Goal: Task Accomplishment & Management: Manage account settings

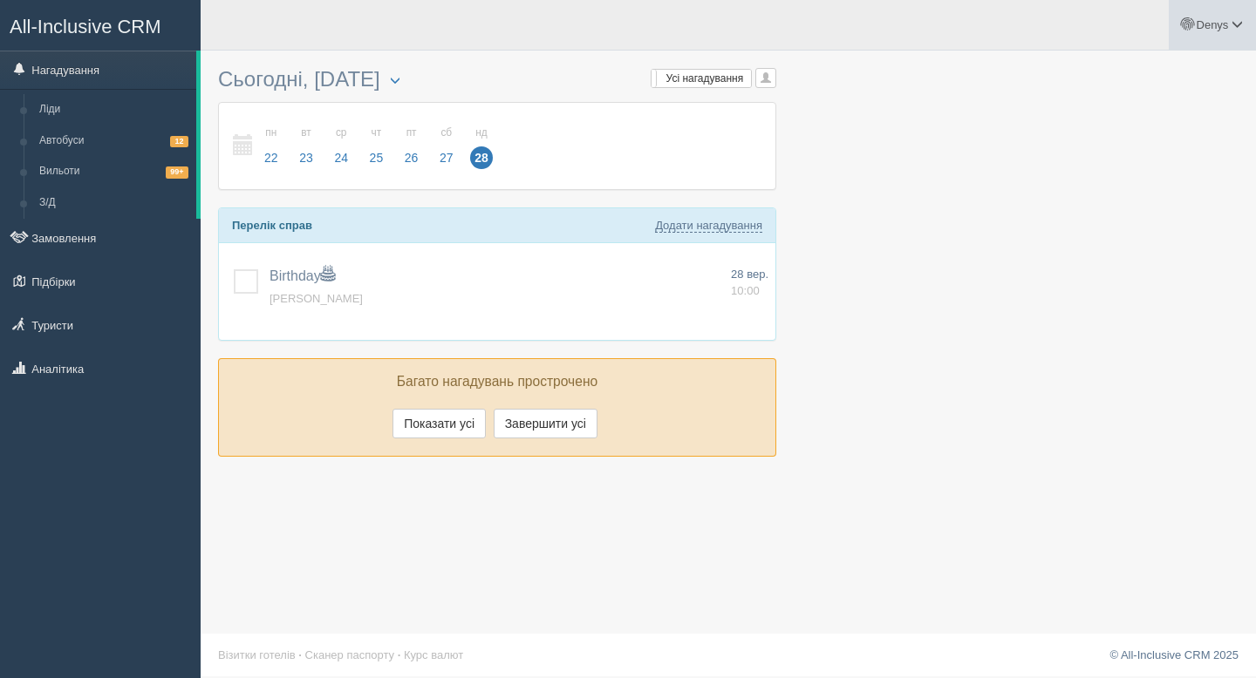
click at [1222, 16] on link "Denys" at bounding box center [1211, 25] width 87 height 50
click at [1100, 91] on link "Мій профіль" at bounding box center [1160, 77] width 190 height 37
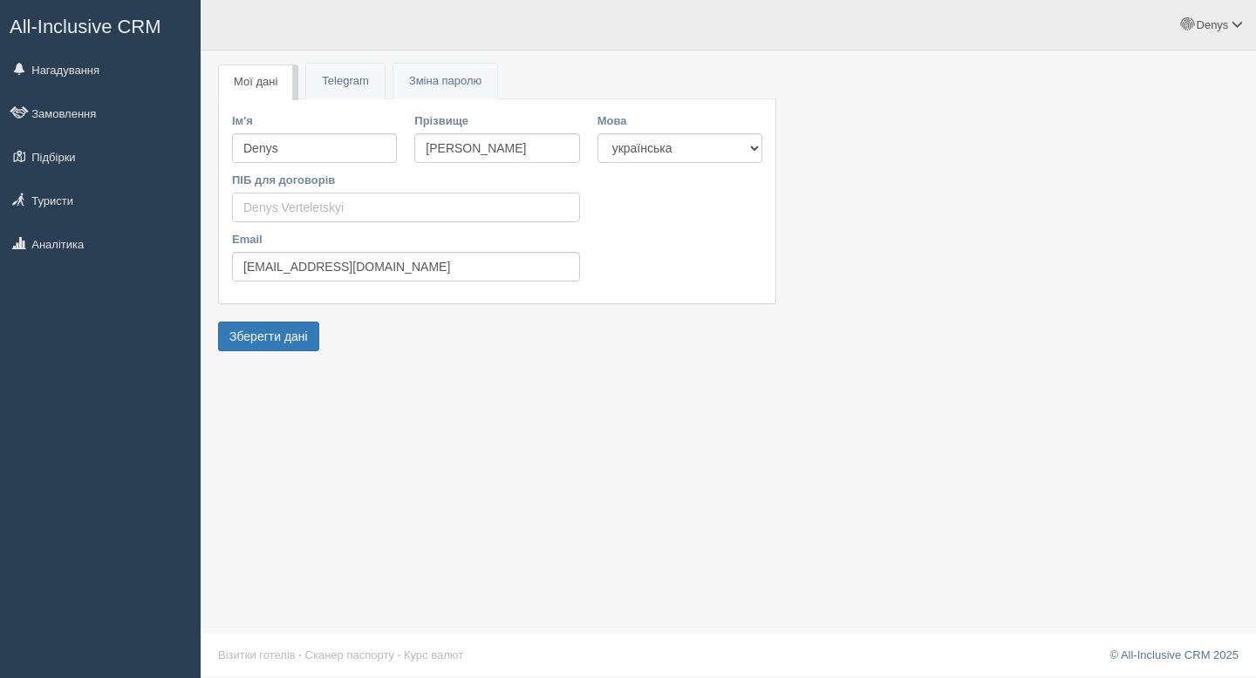
click at [328, 206] on input "ПІБ для договорів" at bounding box center [406, 208] width 348 height 30
click at [342, 90] on link "Telegram" at bounding box center [345, 82] width 78 height 36
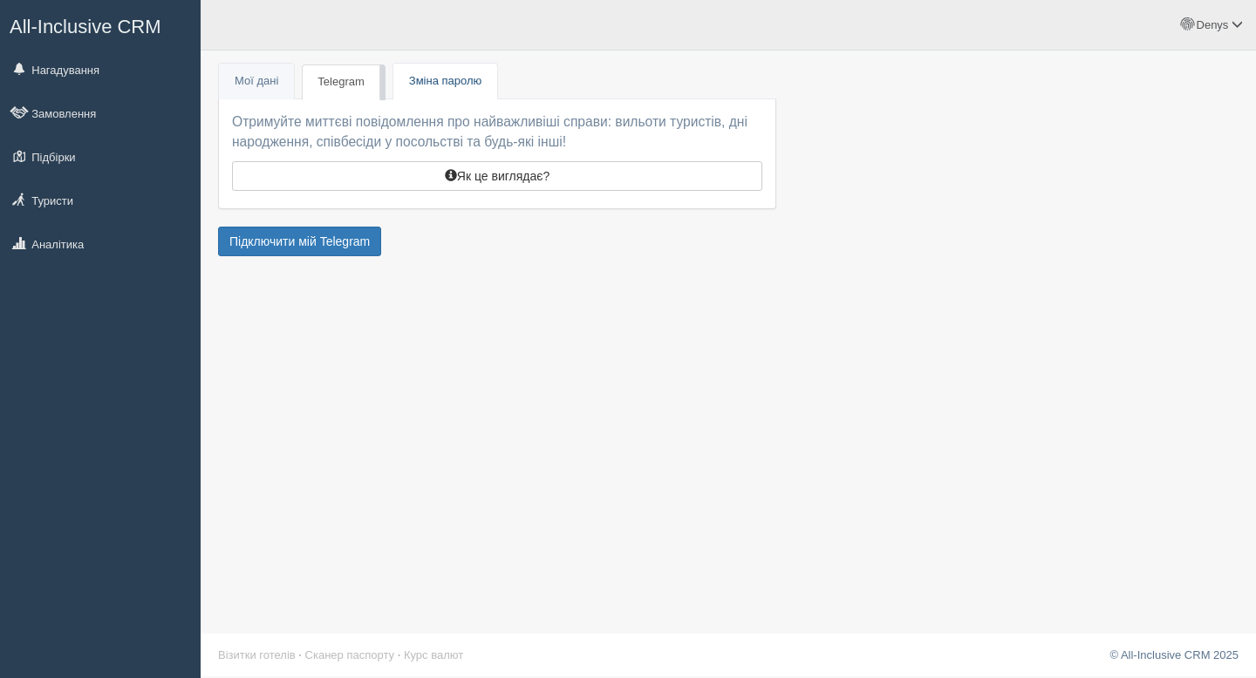
click at [440, 80] on span "Зміна паролю" at bounding box center [445, 80] width 72 height 13
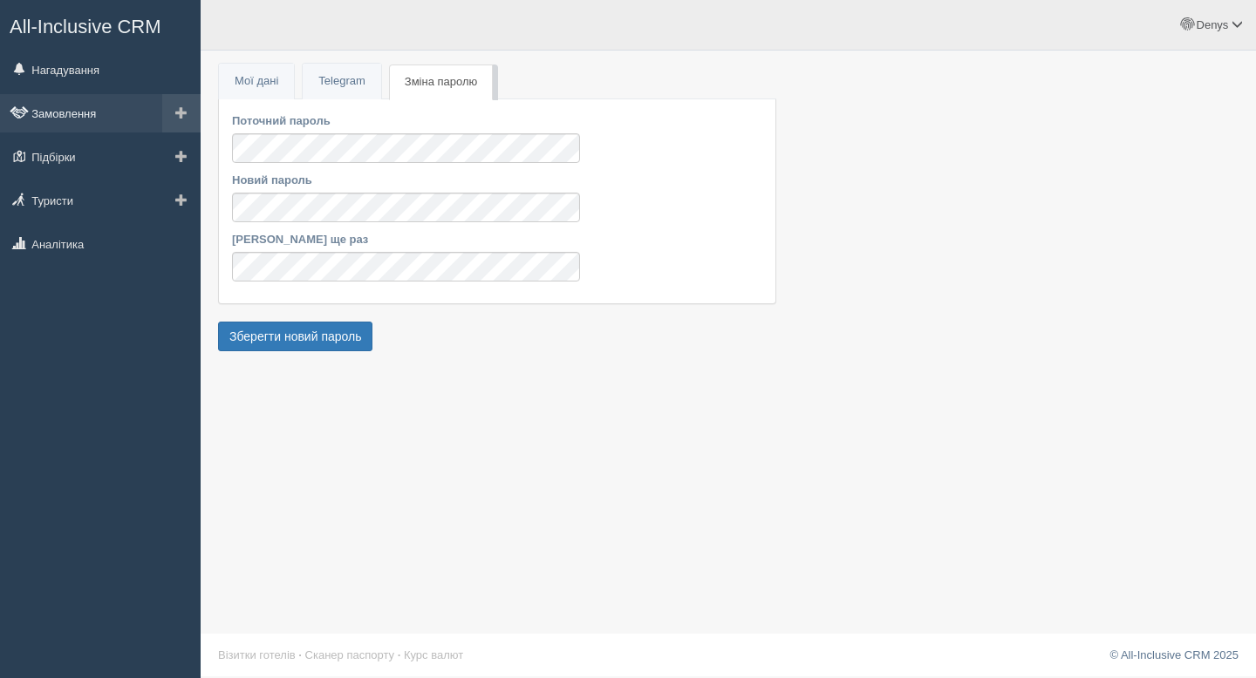
click at [66, 104] on link "Замовлення" at bounding box center [100, 113] width 201 height 38
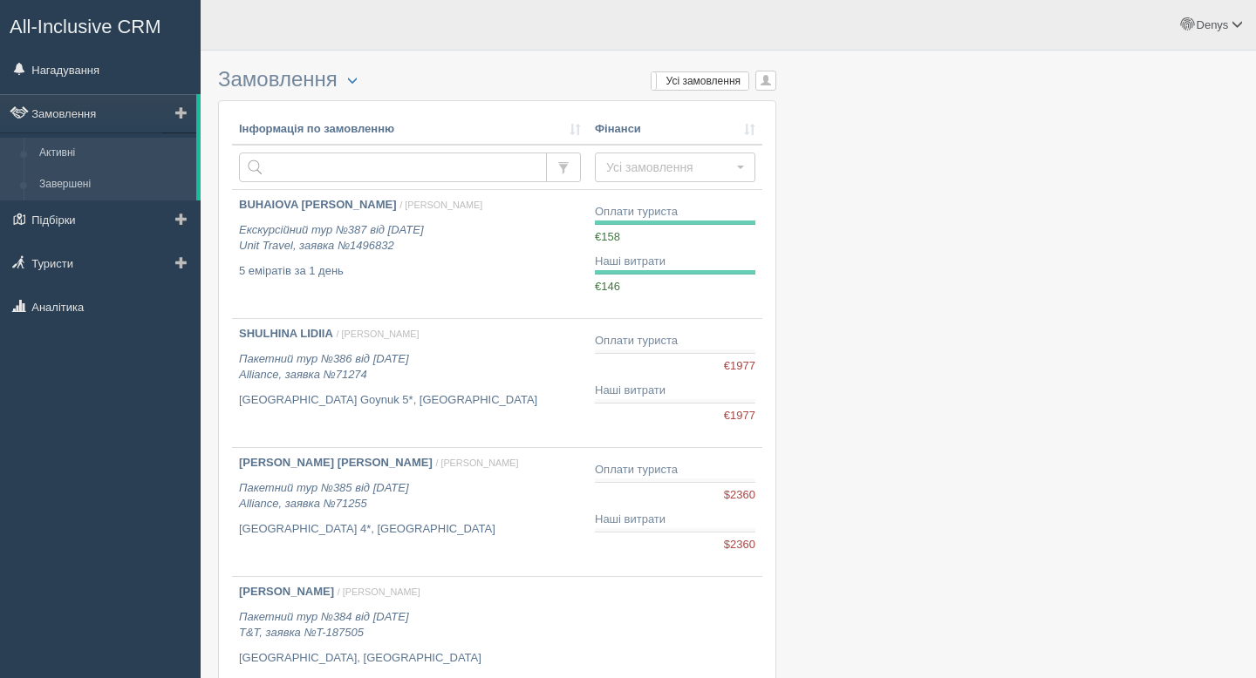
click at [87, 178] on link "Завершені" at bounding box center [113, 184] width 165 height 31
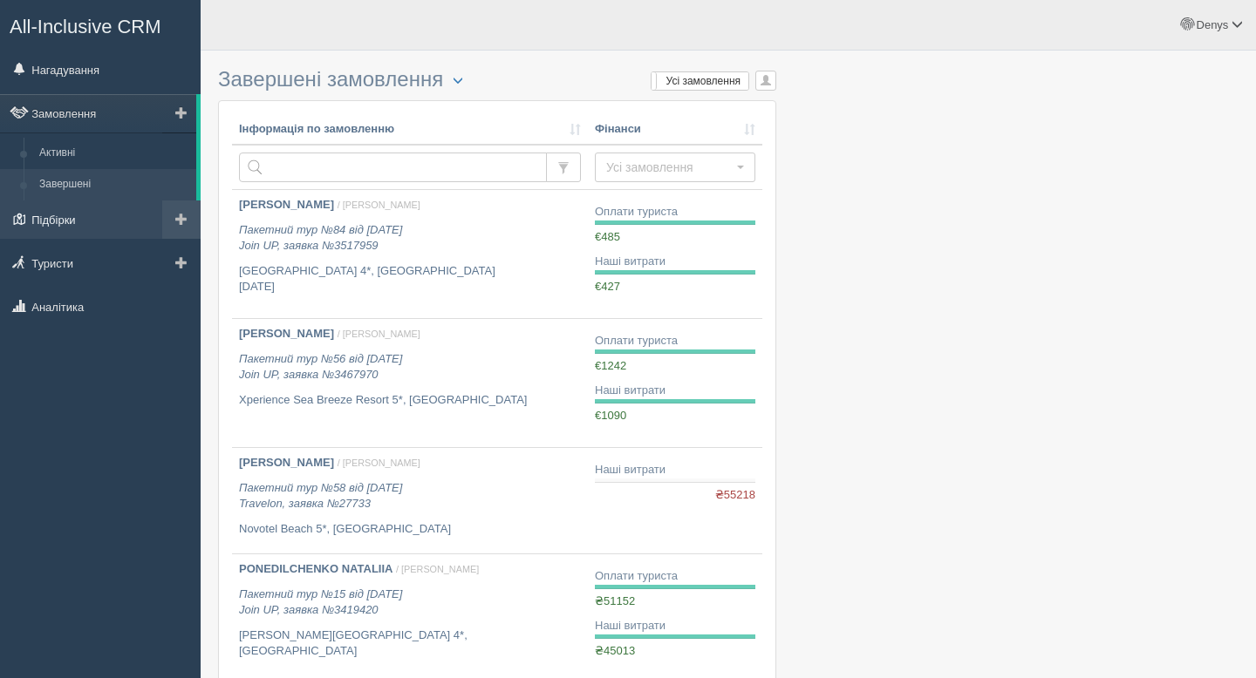
click at [77, 214] on link "Підбірки" at bounding box center [100, 220] width 201 height 38
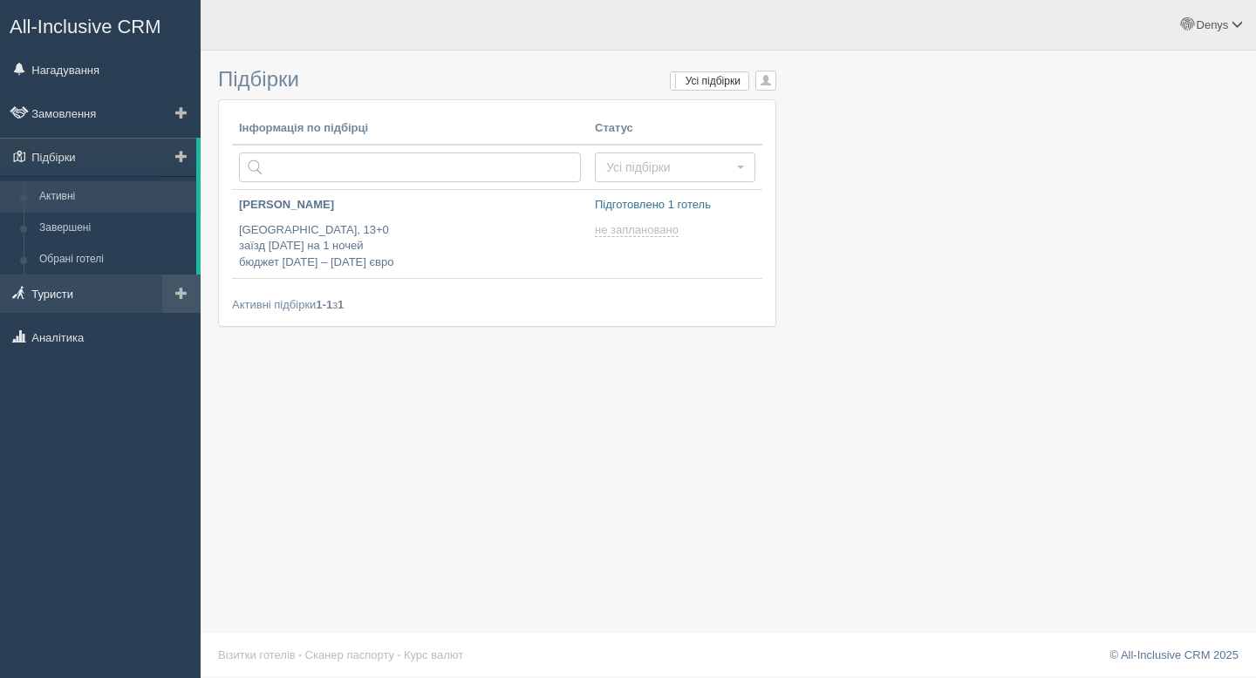
click at [55, 290] on link "Туристи" at bounding box center [100, 294] width 201 height 38
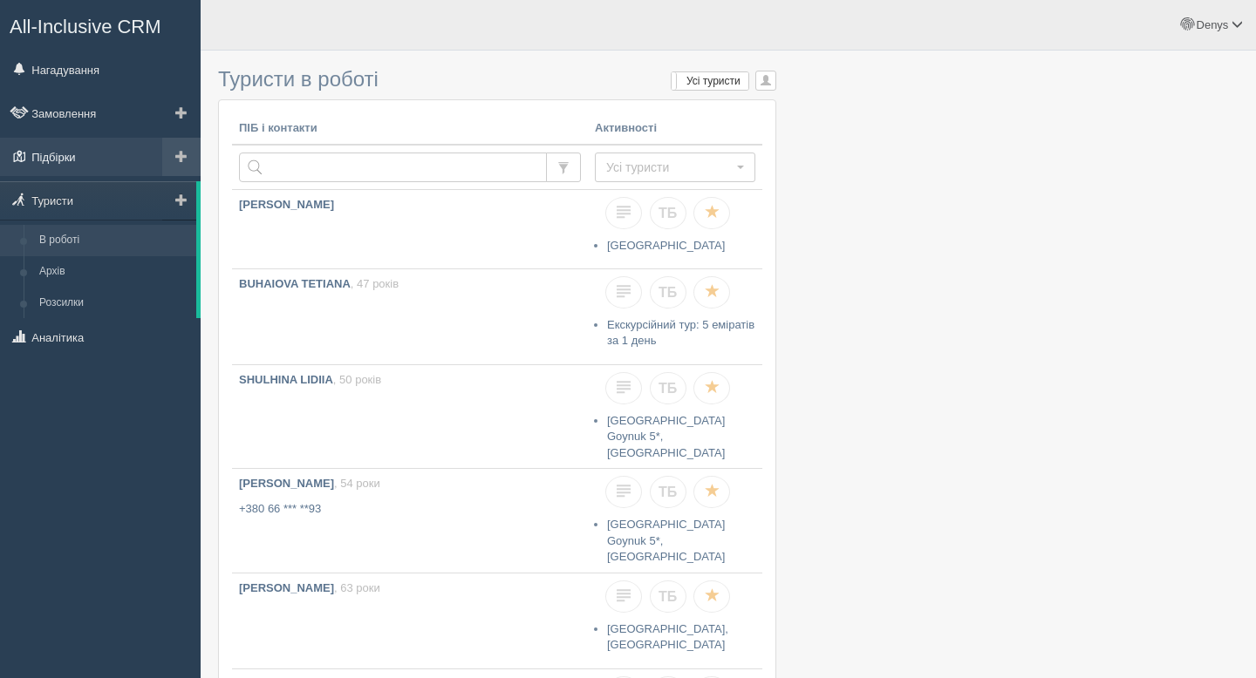
click at [59, 141] on link "Підбірки" at bounding box center [100, 157] width 201 height 38
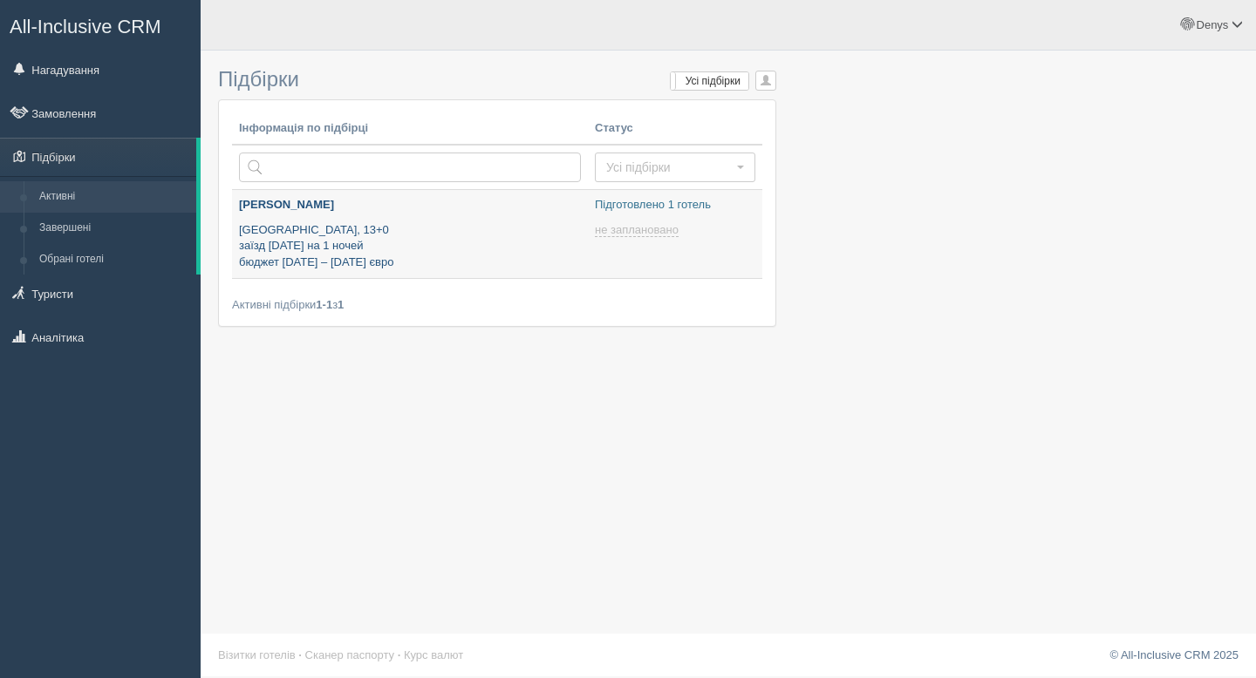
type input "2025-09-28 12:50"
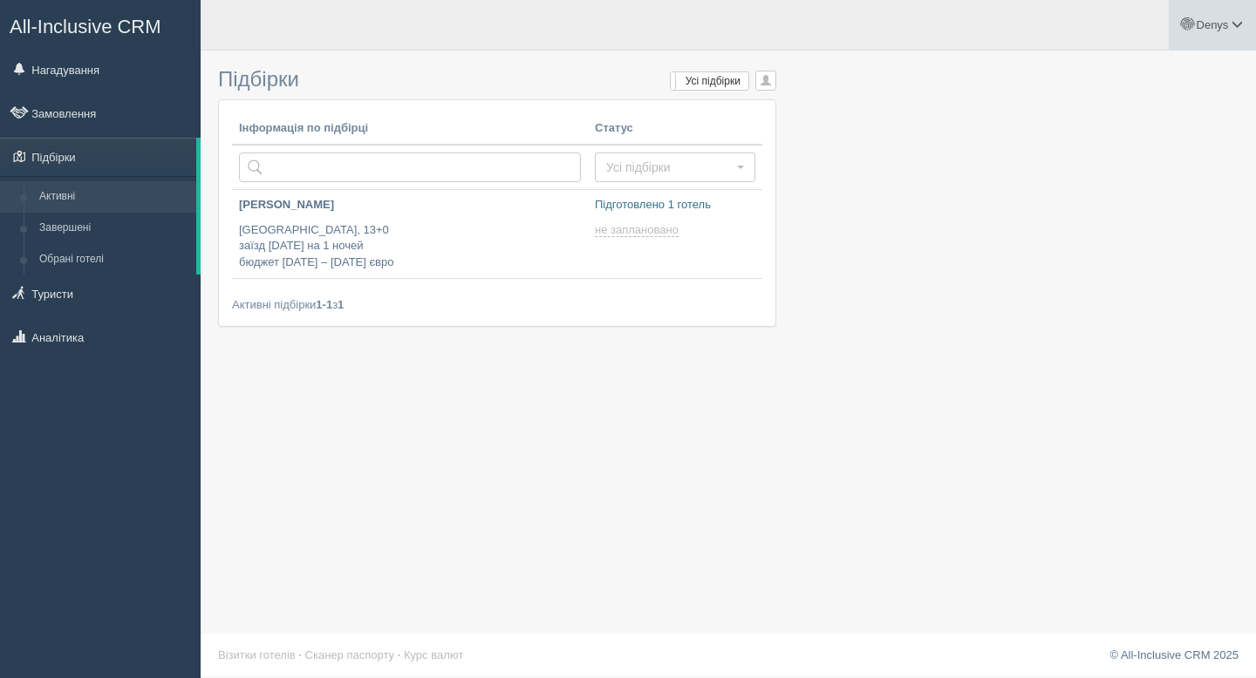
click at [1227, 22] on span "Denys" at bounding box center [1212, 24] width 32 height 13
click at [1126, 154] on span "Для туристів" at bounding box center [1133, 151] width 66 height 13
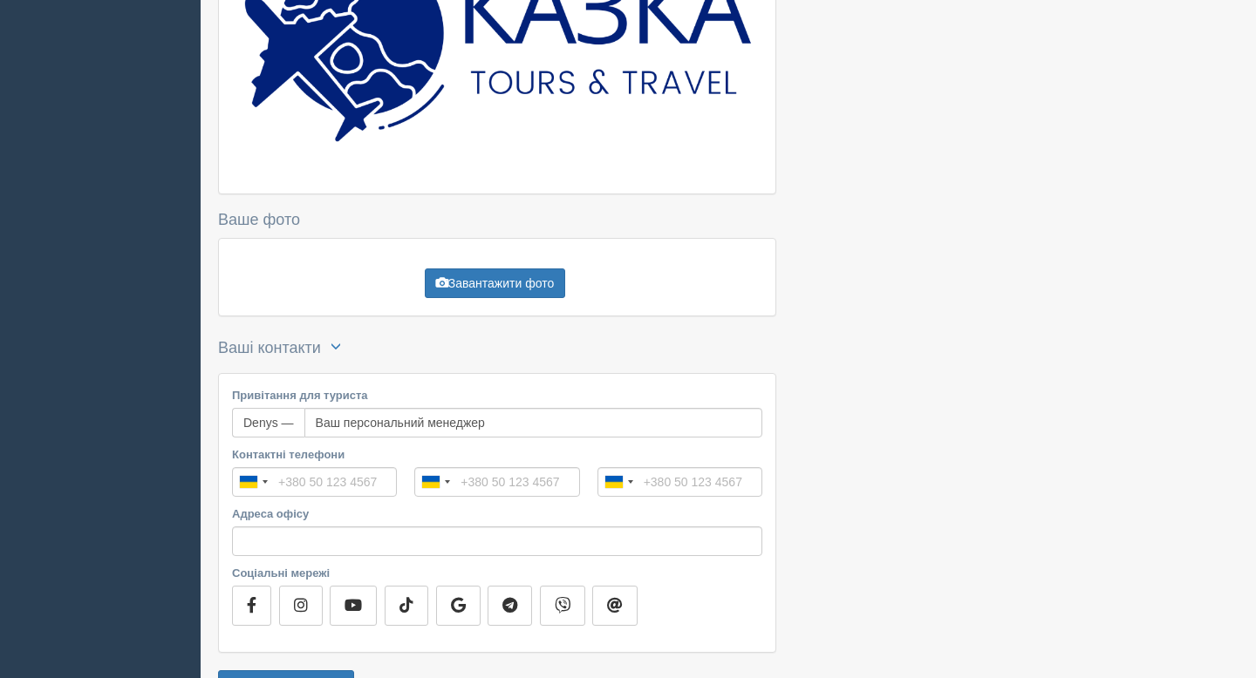
scroll to position [375, 0]
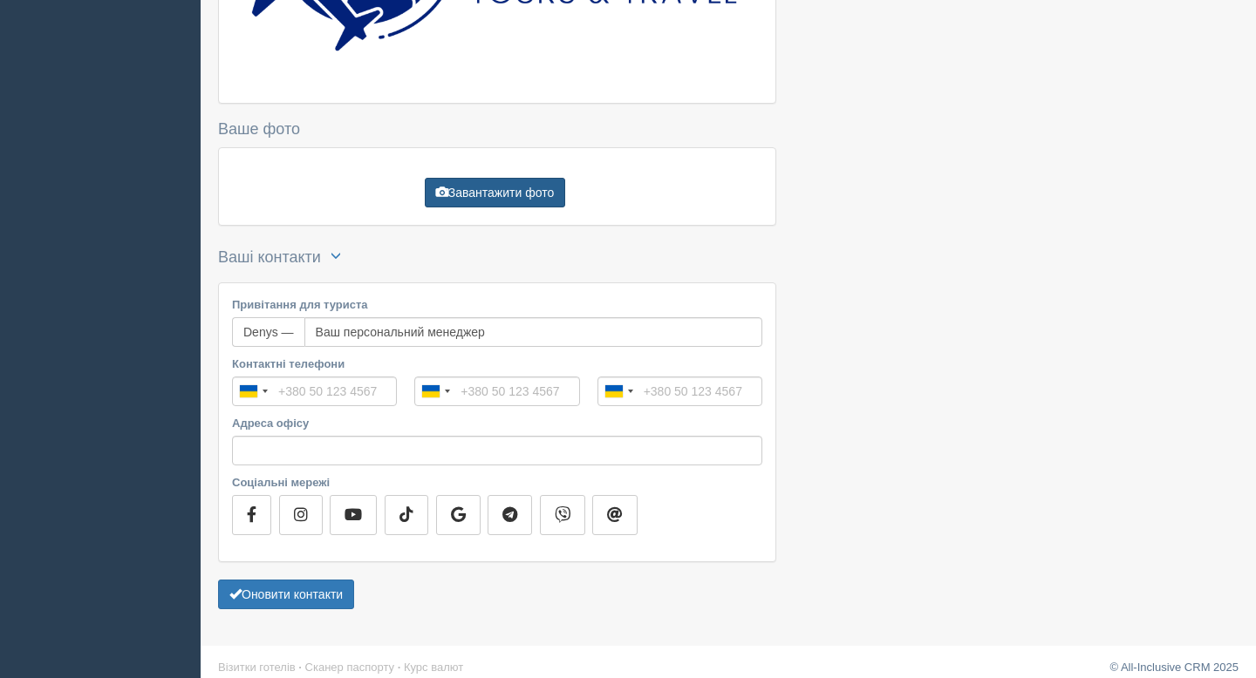
click at [489, 194] on button "Завантажити фото" at bounding box center [495, 193] width 140 height 30
type input "C:\fakepath\IMG_1300 — велике.jpeg"
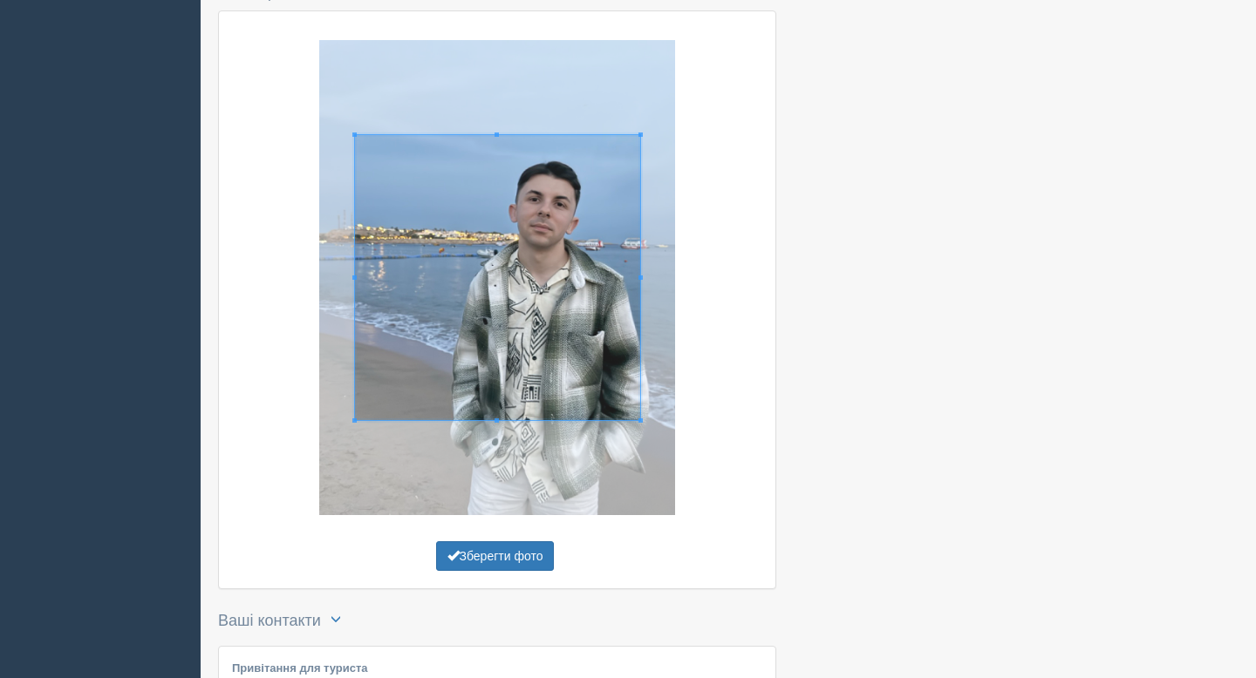
scroll to position [522, 0]
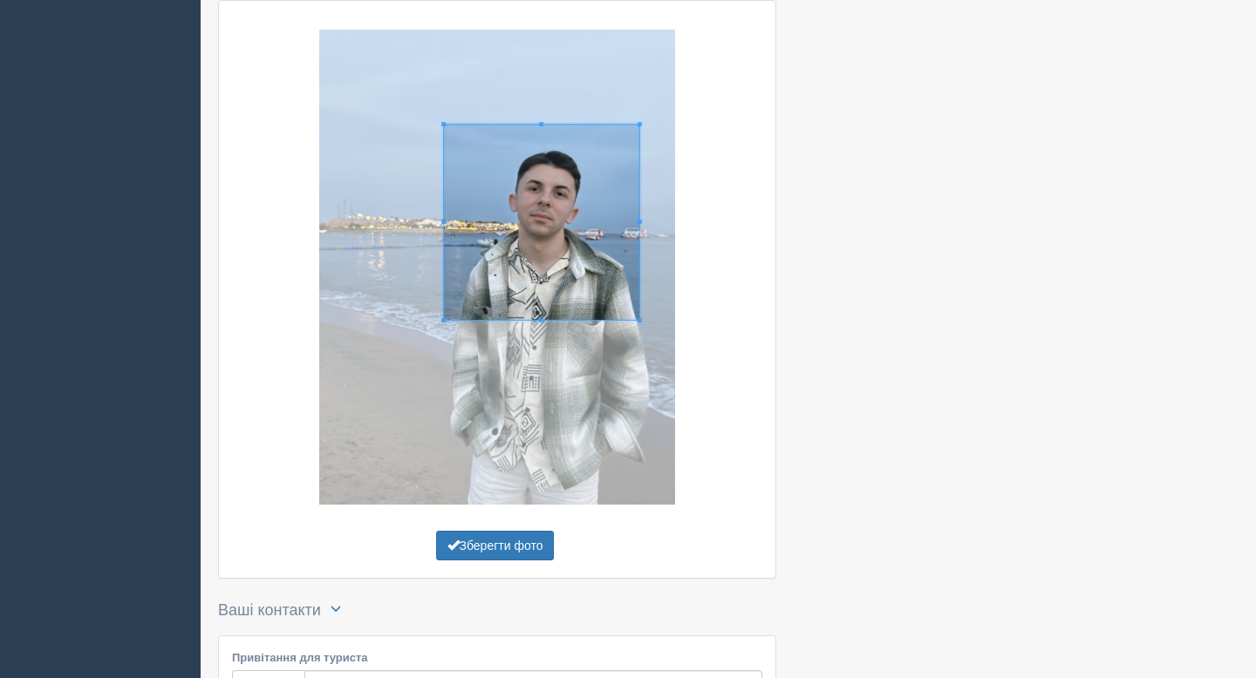
click at [445, 373] on div at bounding box center [497, 267] width 530 height 475
click at [536, 283] on span at bounding box center [540, 212] width 195 height 195
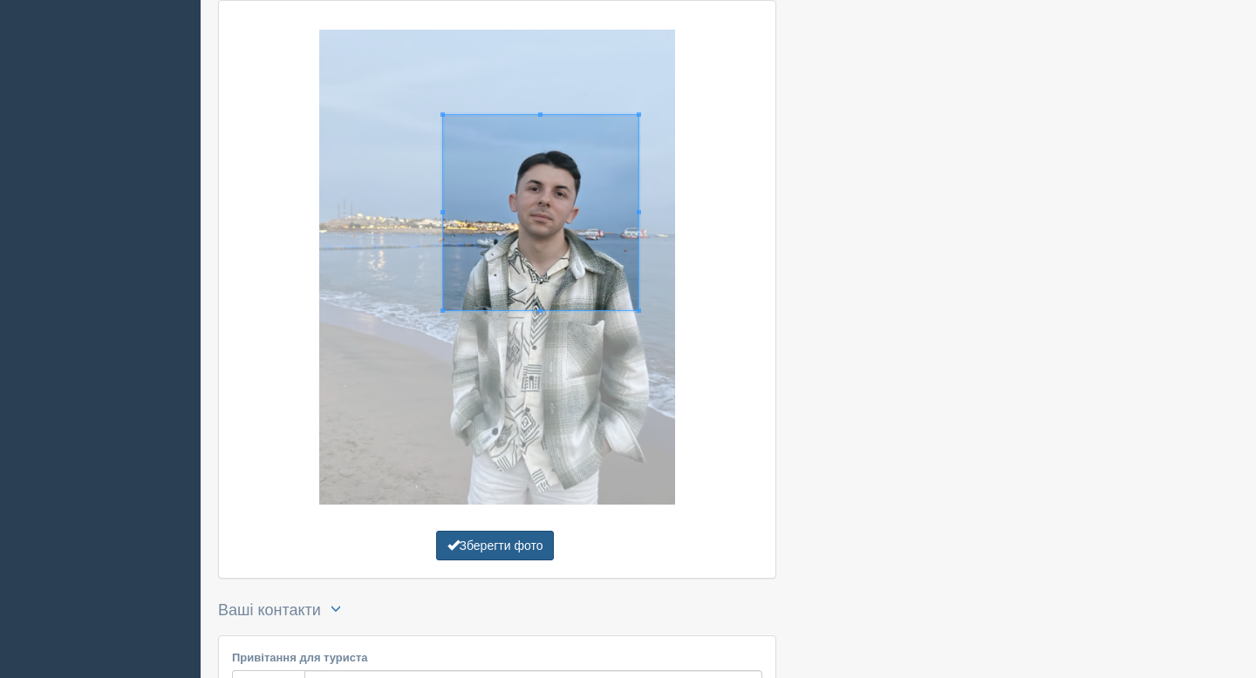
click at [470, 552] on button "Зберегти фото" at bounding box center [495, 546] width 119 height 30
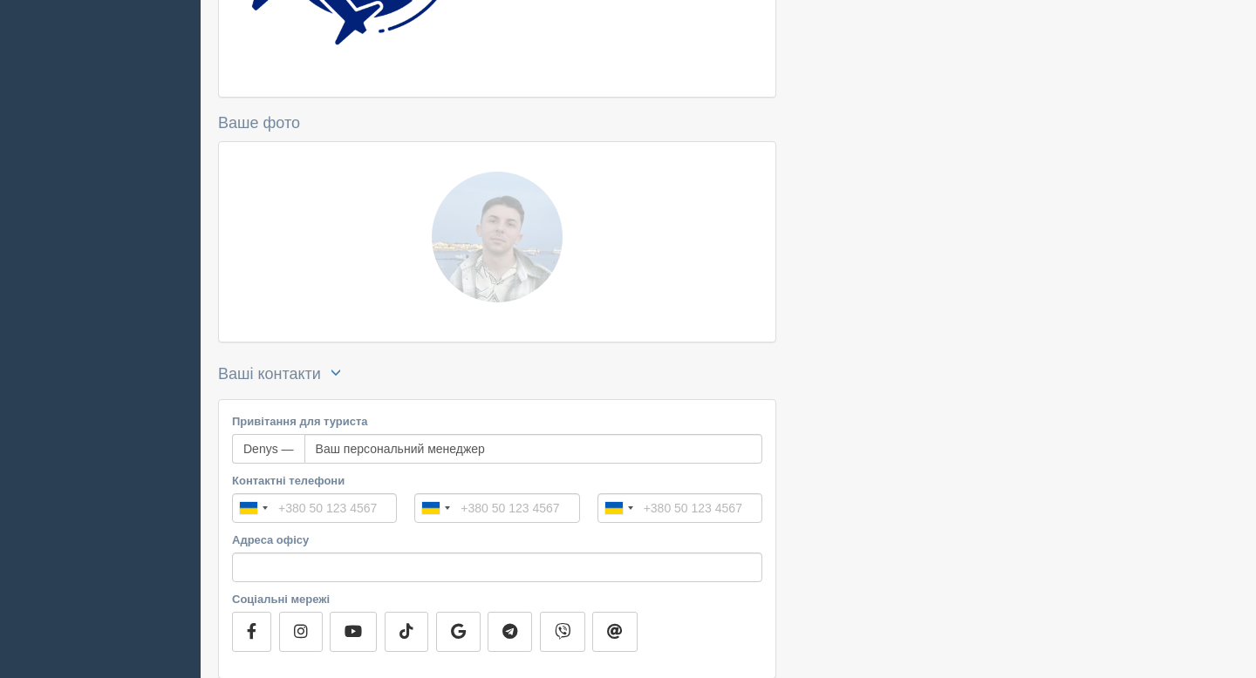
scroll to position [512, 0]
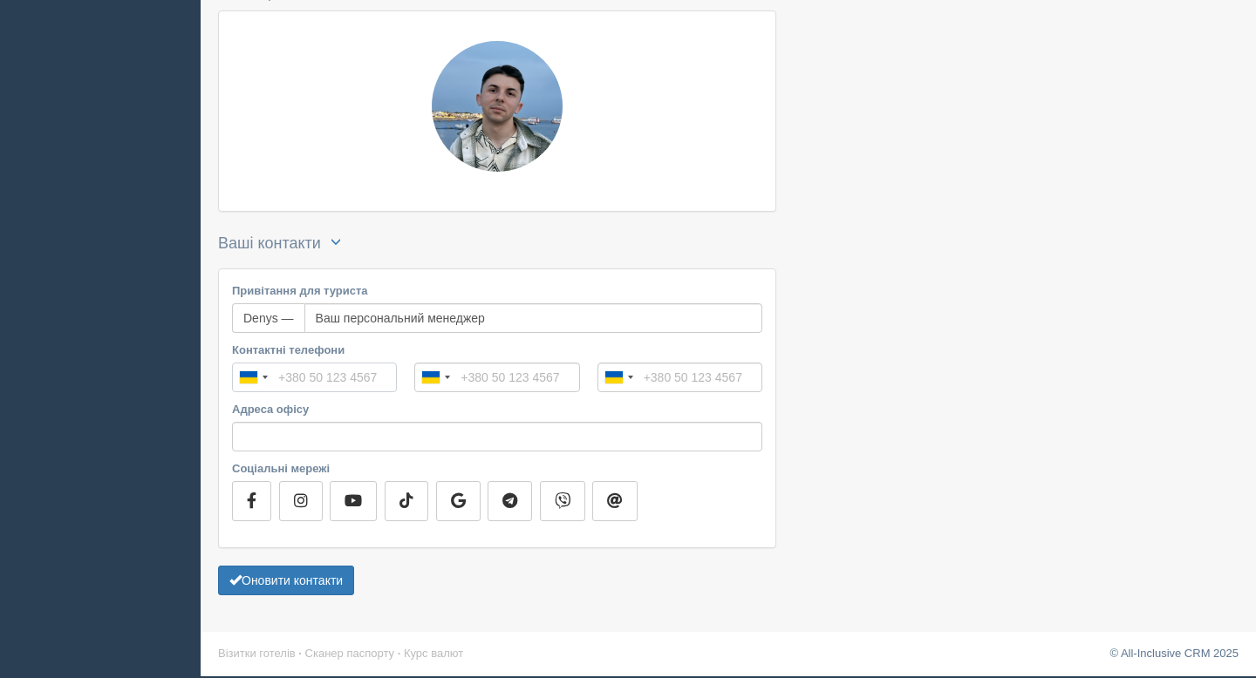
click at [298, 371] on input "Контактні телефони" at bounding box center [314, 378] width 165 height 30
type input "+380 96 504 9728"
click at [461, 378] on input "tel" at bounding box center [496, 378] width 165 height 30
drag, startPoint x: 473, startPoint y: 375, endPoint x: 550, endPoint y: 383, distance: 77.1
click at [549, 382] on input "tel" at bounding box center [496, 378] width 165 height 30
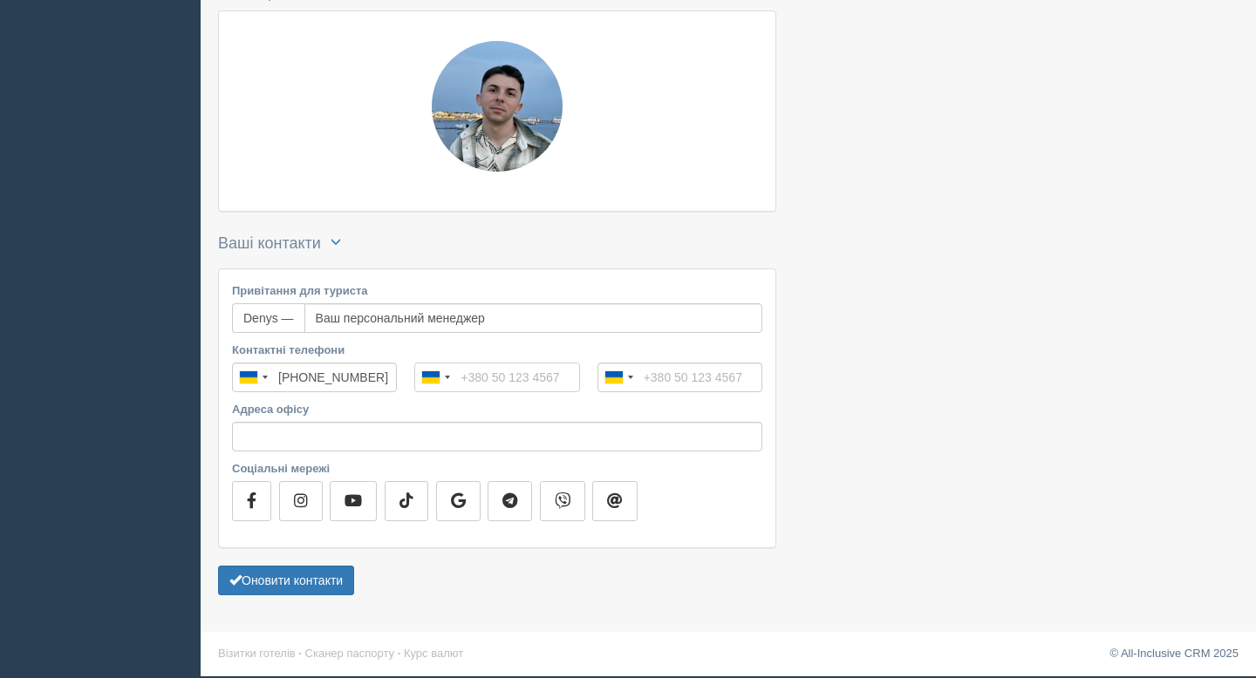
drag, startPoint x: 469, startPoint y: 377, endPoint x: 950, endPoint y: 387, distance: 481.4
click at [950, 387] on div "Профіль для туристів Ці дані будуть доступні для усіх Ваших туристів, яким Ви в…" at bounding box center [728, 82] width 1055 height 1188
type input "+380 48 xxx xxxx"
click at [440, 380] on div "Ukraine +380" at bounding box center [435, 378] width 40 height 28
type input "pol"
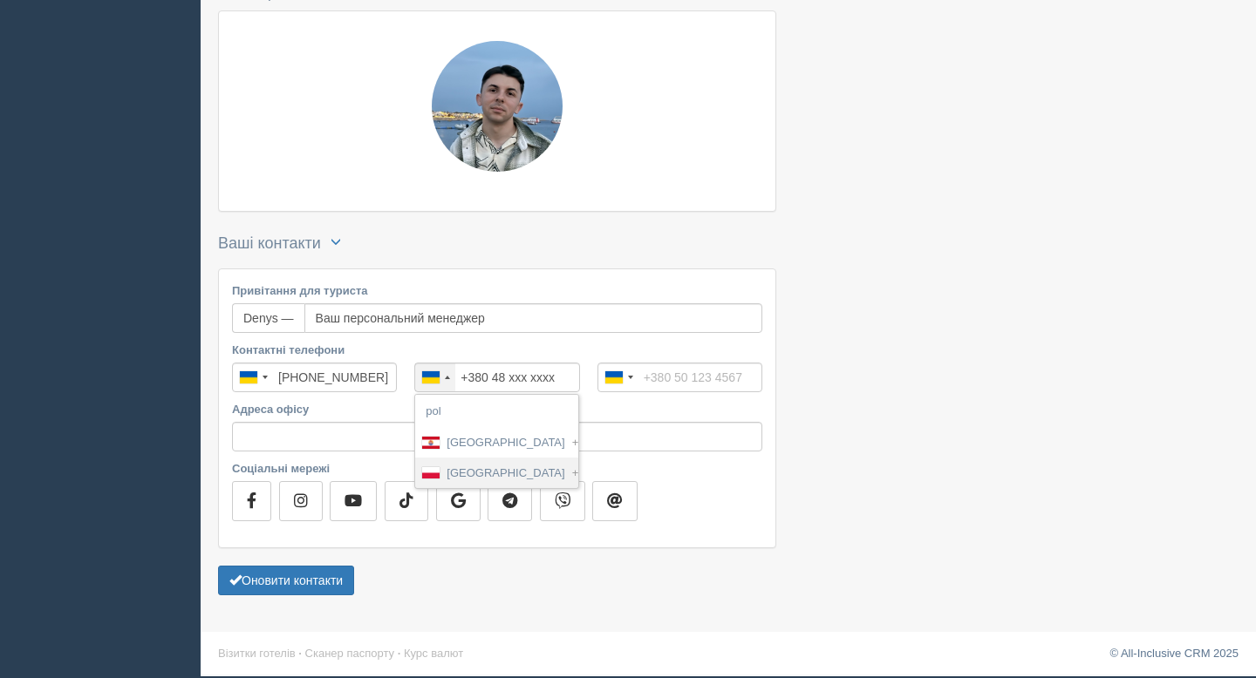
click at [453, 481] on span "[GEOGRAPHIC_DATA]" at bounding box center [505, 473] width 118 height 17
type input "[PHONE_NUMBER]"
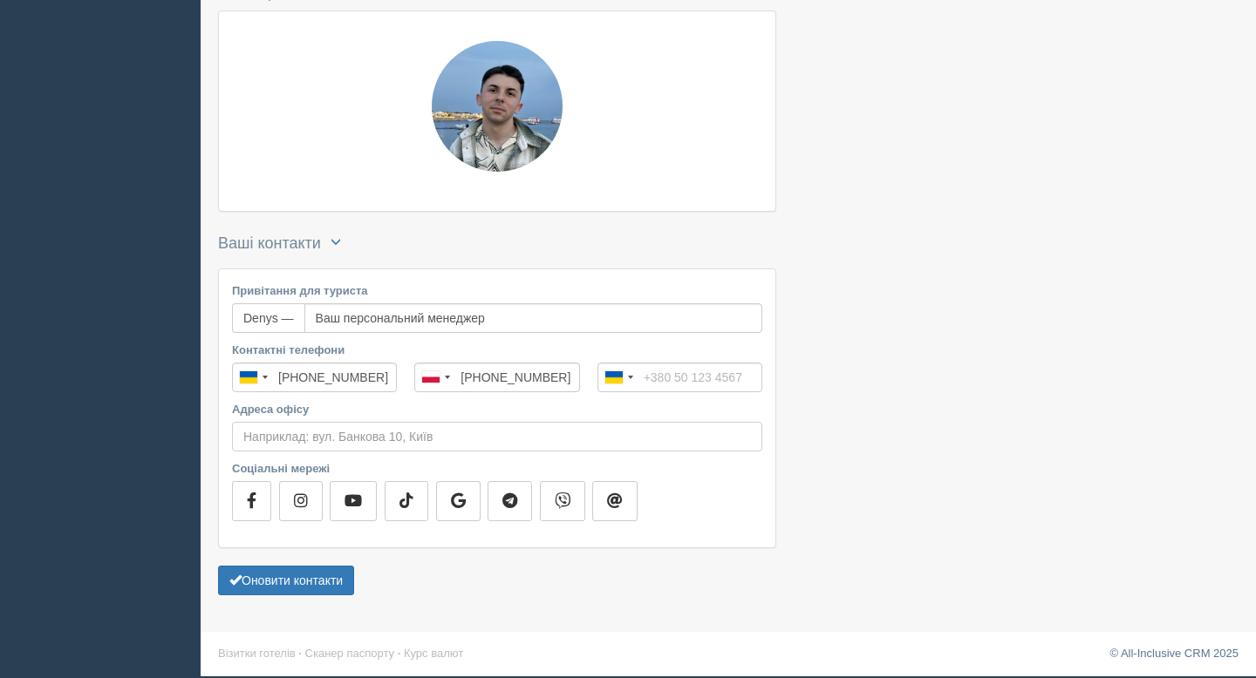
click at [387, 424] on input "Адреса офісу" at bounding box center [497, 437] width 530 height 30
click at [297, 596] on form "Привітання для туриста Denys — Ваш персональний менеджер Контактні телефони Ukr…" at bounding box center [497, 434] width 558 height 331
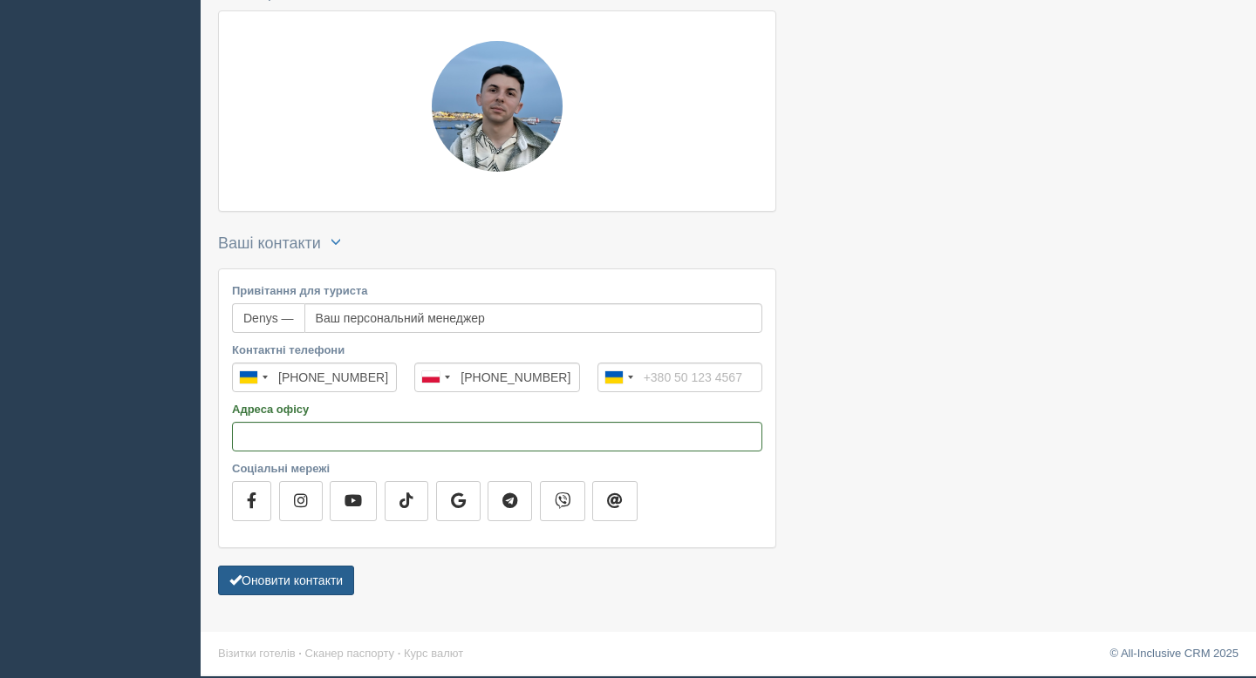
click at [289, 582] on button "Оновити контакти" at bounding box center [286, 581] width 136 height 30
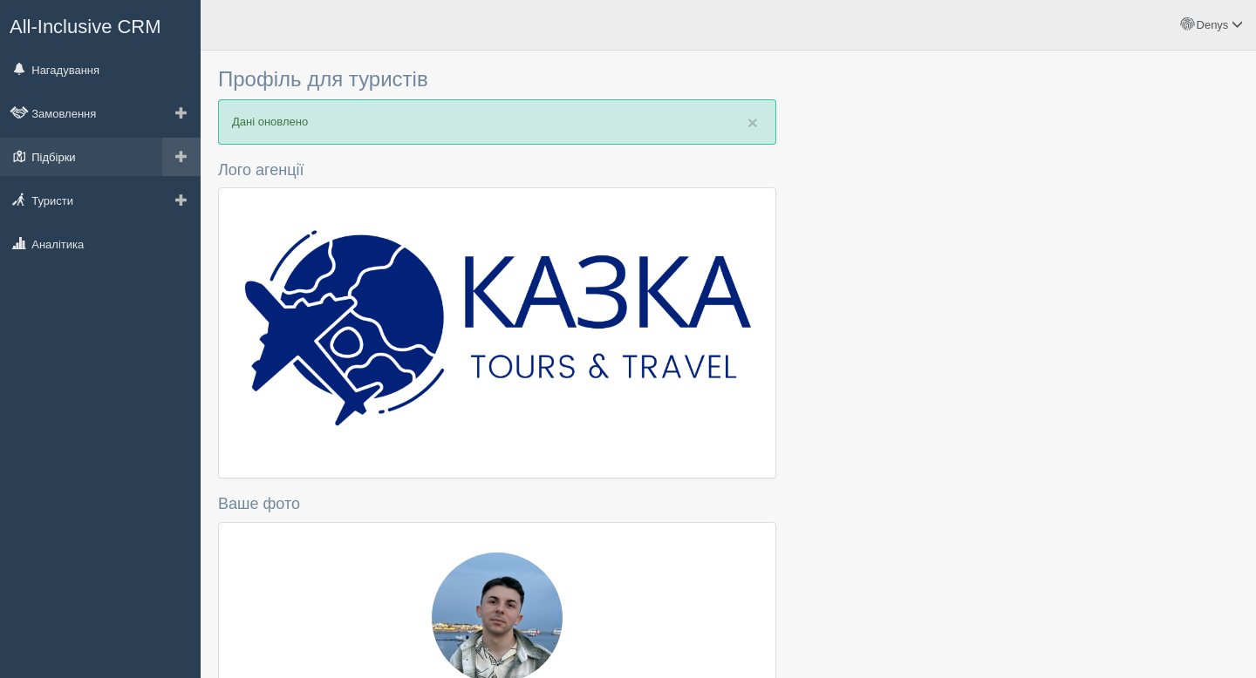
click at [122, 162] on link "Підбірки" at bounding box center [100, 157] width 201 height 38
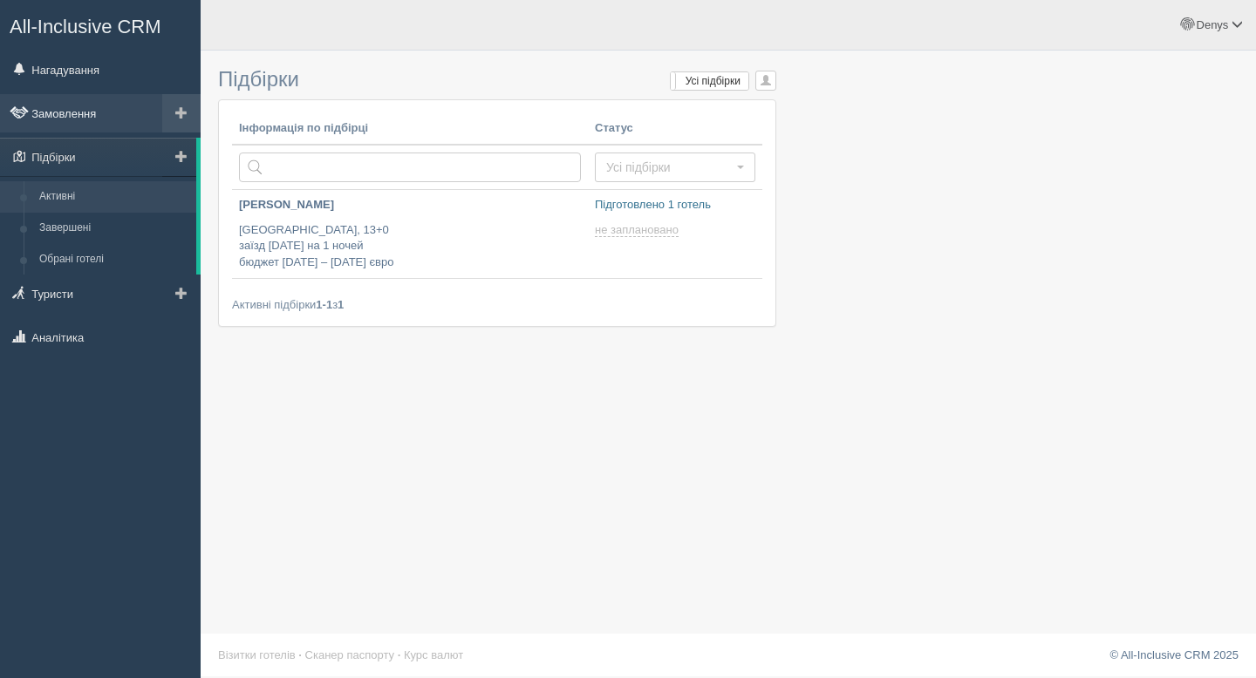
click at [77, 114] on link "Замовлення" at bounding box center [100, 113] width 201 height 38
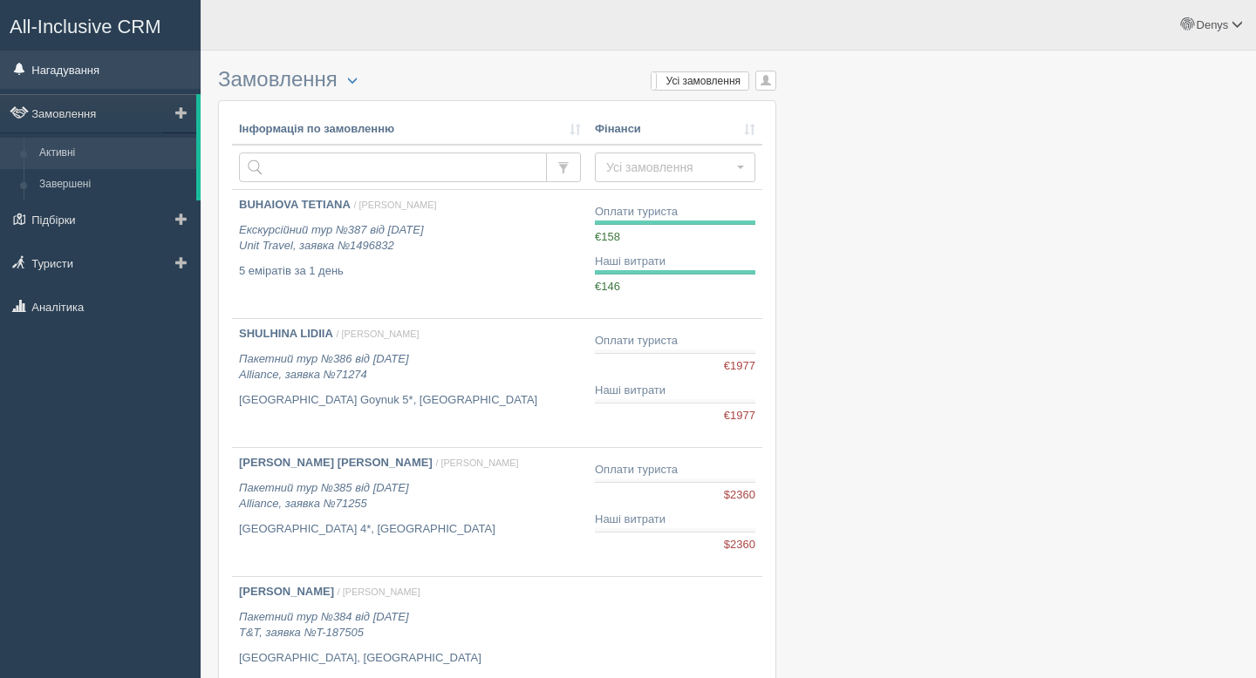
click at [64, 75] on link "Нагадування" at bounding box center [100, 70] width 201 height 38
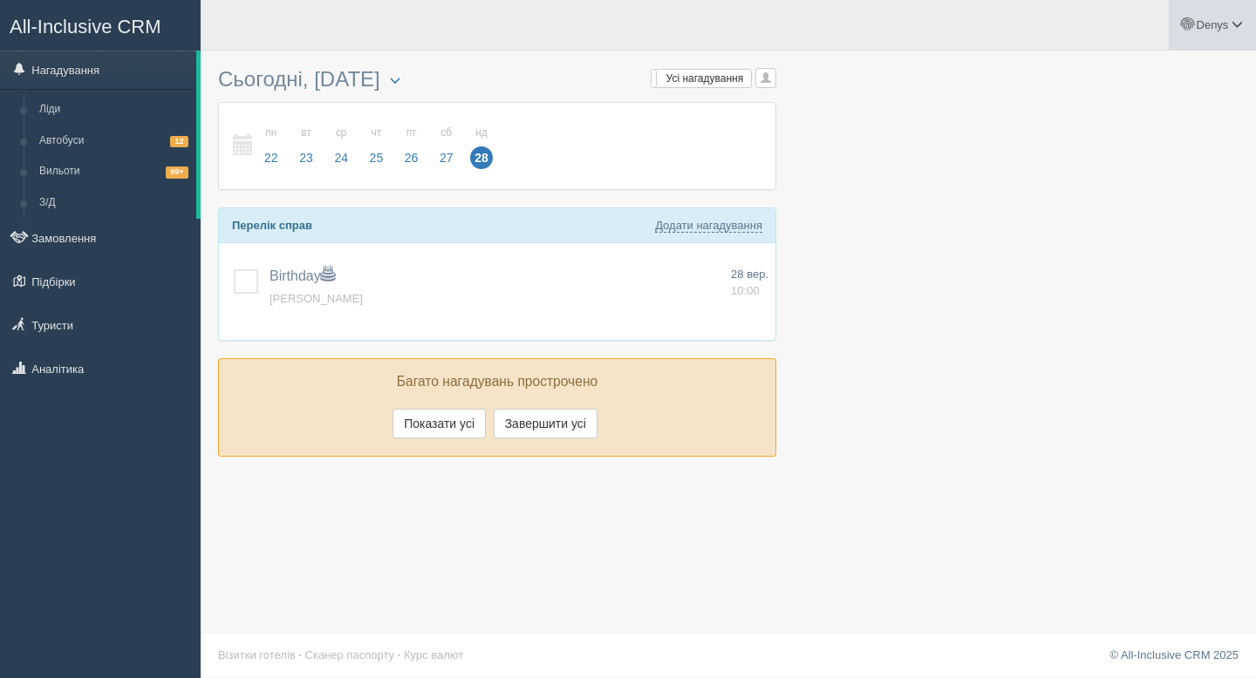
click at [1215, 17] on link "Denys" at bounding box center [1211, 25] width 87 height 50
click at [1129, 116] on span "Моя аналітика" at bounding box center [1138, 114] width 76 height 13
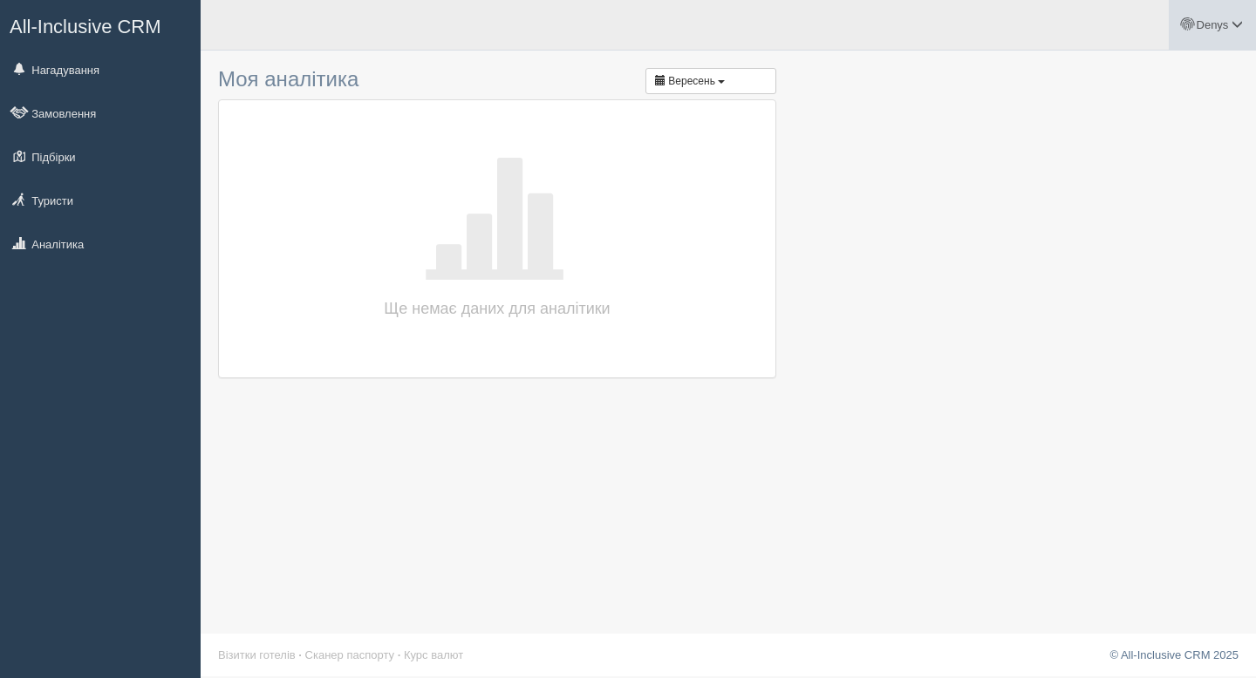
click at [1226, 36] on link "Denys" at bounding box center [1211, 25] width 87 height 50
click at [1146, 164] on link "Для туристів" at bounding box center [1160, 151] width 190 height 37
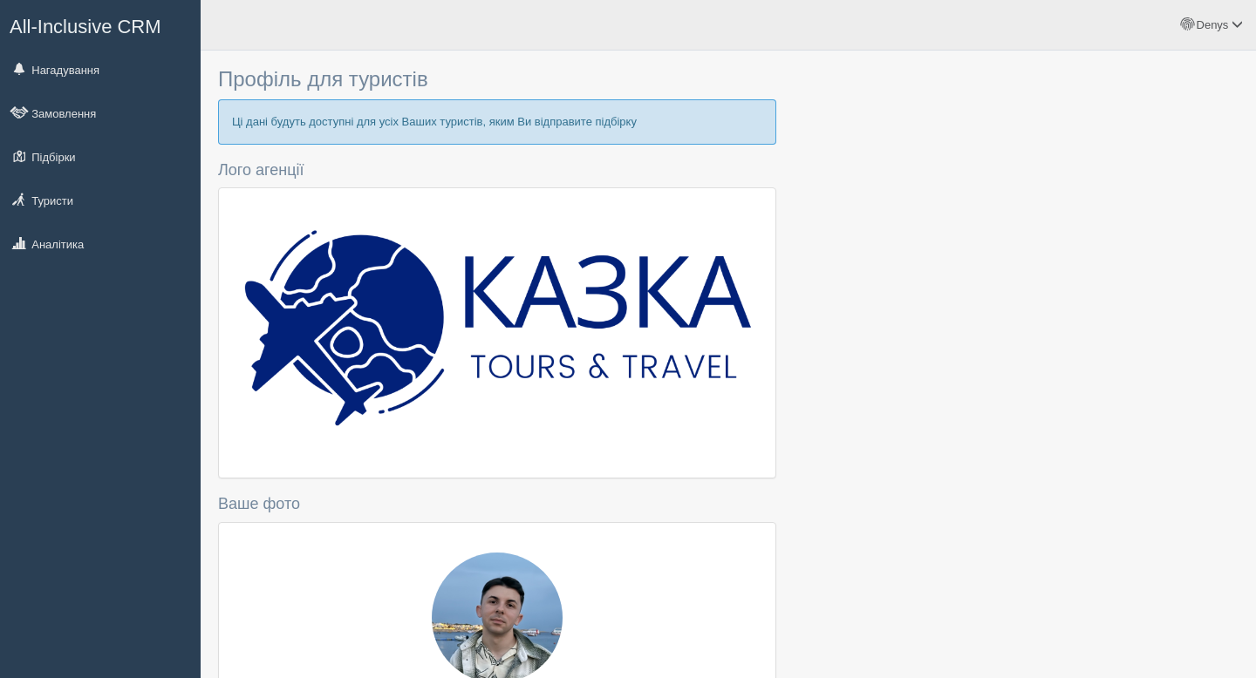
type input "[PHONE_NUMBER]"
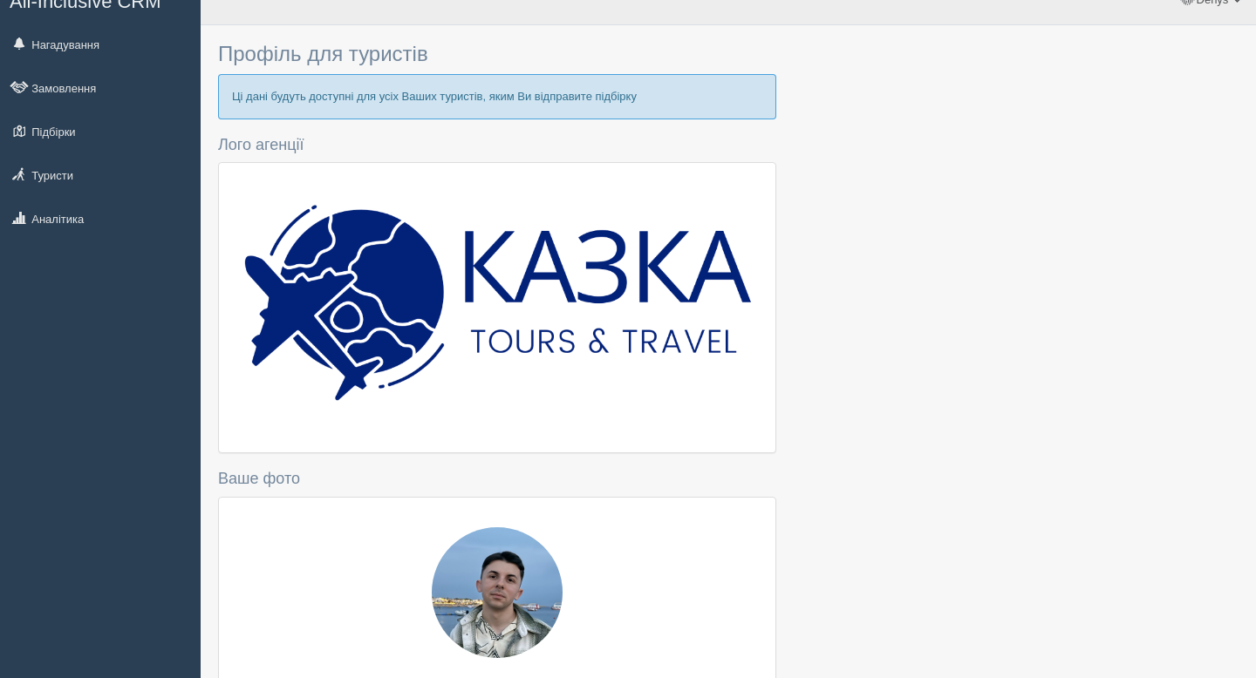
scroll to position [3, 0]
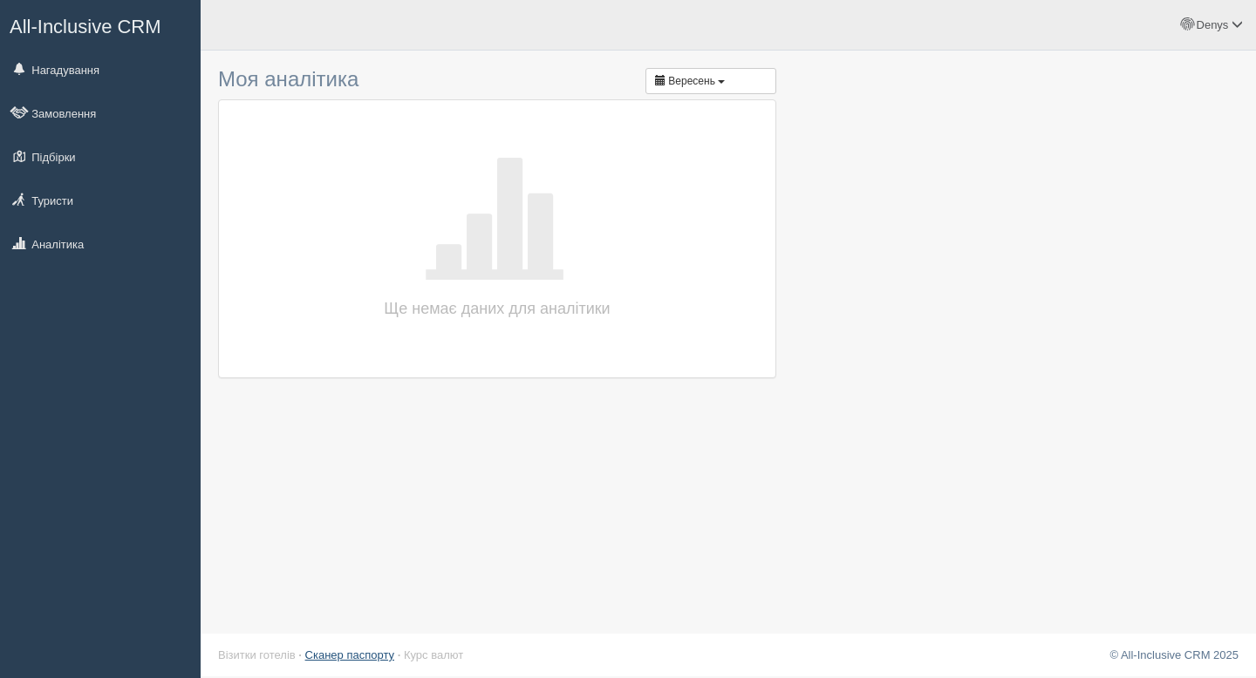
click at [377, 657] on link "Сканер паспорту" at bounding box center [349, 655] width 89 height 13
click at [271, 659] on link "Візитки готелів" at bounding box center [257, 655] width 78 height 13
